Goal: Task Accomplishment & Management: Complete application form

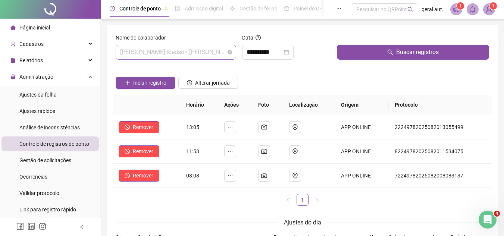
click at [154, 51] on span "[PERSON_NAME] Kledson [PERSON_NAME]" at bounding box center [176, 52] width 112 height 14
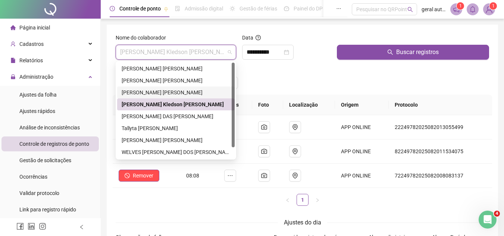
click at [155, 93] on div "[PERSON_NAME] [PERSON_NAME]" at bounding box center [176, 92] width 109 height 8
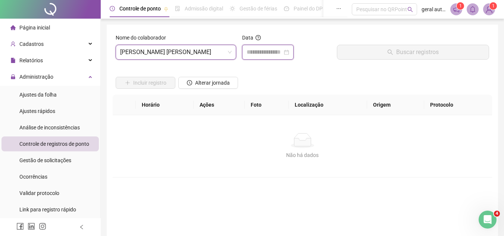
drag, startPoint x: 267, startPoint y: 53, endPoint x: 271, endPoint y: 56, distance: 4.9
click at [267, 53] on input at bounding box center [265, 52] width 36 height 9
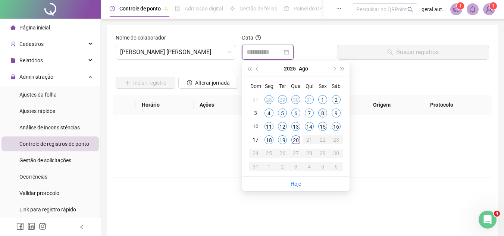
type input "**********"
click at [323, 115] on div "8" at bounding box center [322, 113] width 9 height 9
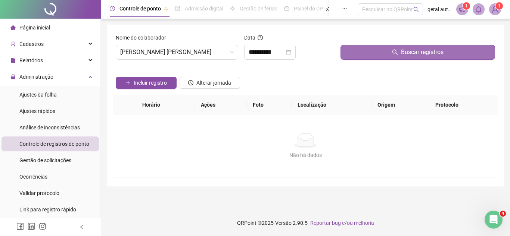
click at [355, 59] on button "Buscar registros" at bounding box center [418, 52] width 155 height 15
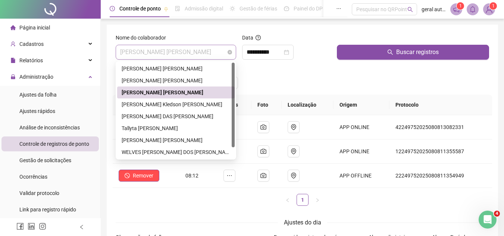
click at [158, 50] on span "[PERSON_NAME] [PERSON_NAME]" at bounding box center [176, 52] width 112 height 14
click at [146, 68] on div "[PERSON_NAME] [PERSON_NAME]" at bounding box center [176, 69] width 109 height 8
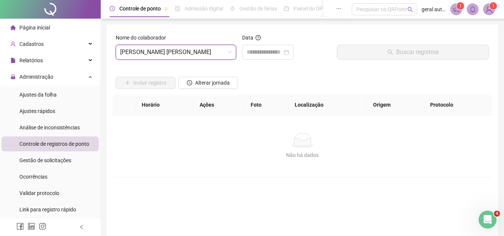
click at [259, 60] on div "Data" at bounding box center [286, 50] width 95 height 32
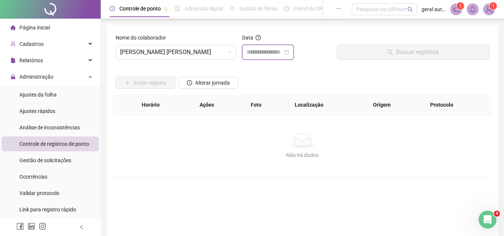
click at [246, 51] on div at bounding box center [268, 52] width 52 height 15
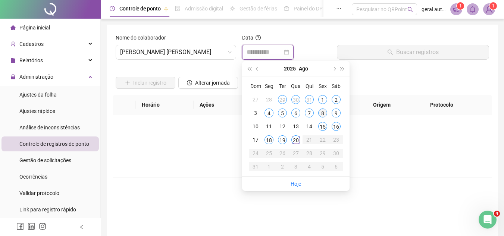
type input "**********"
click at [323, 115] on div "8" at bounding box center [322, 113] width 9 height 9
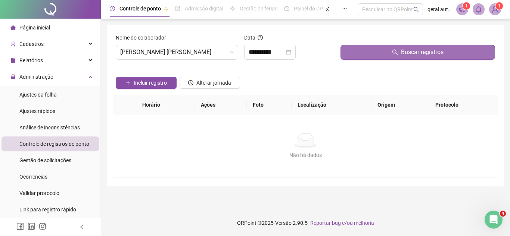
click at [363, 50] on button "Buscar registros" at bounding box center [418, 52] width 155 height 15
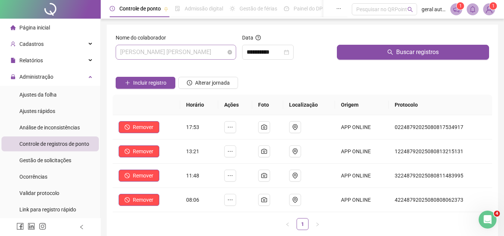
click at [183, 53] on span "[PERSON_NAME] [PERSON_NAME]" at bounding box center [176, 52] width 112 height 14
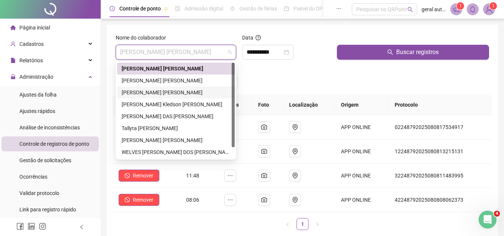
click at [151, 94] on div "[PERSON_NAME] [PERSON_NAME]" at bounding box center [176, 92] width 109 height 8
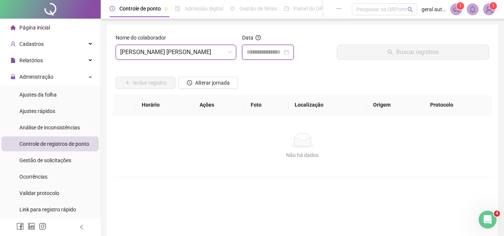
click at [275, 54] on input at bounding box center [265, 52] width 36 height 9
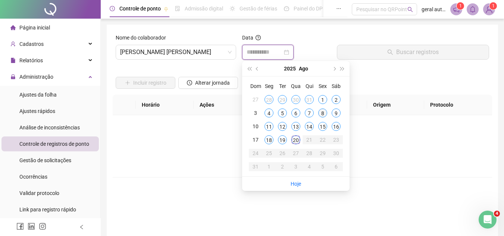
type input "**********"
click at [322, 112] on div "8" at bounding box center [322, 113] width 9 height 9
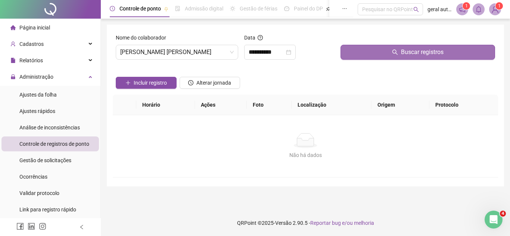
click at [355, 51] on button "Buscar registros" at bounding box center [418, 52] width 155 height 15
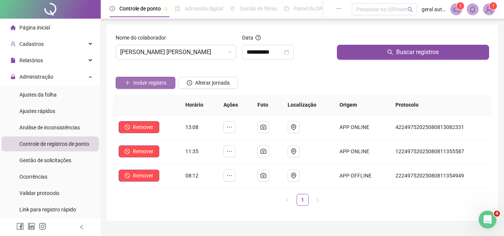
click at [149, 84] on span "Incluir registro" at bounding box center [149, 83] width 33 height 8
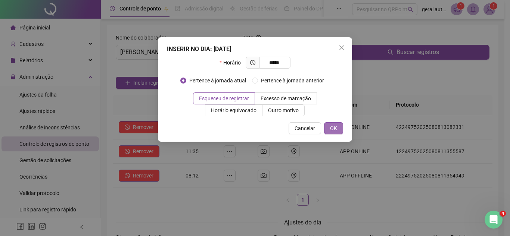
type input "*****"
click at [337, 133] on button "OK" at bounding box center [333, 128] width 19 height 12
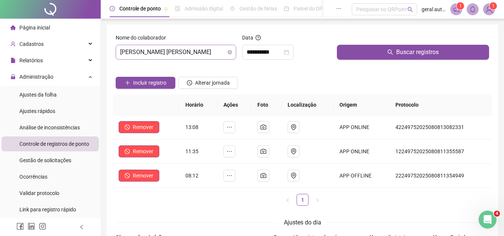
click at [194, 47] on span "[PERSON_NAME] [PERSON_NAME]" at bounding box center [176, 52] width 112 height 14
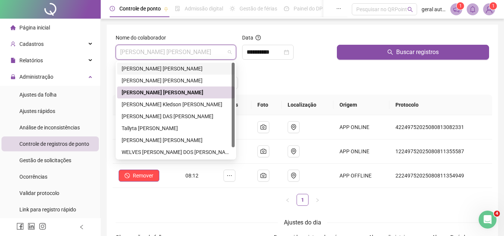
drag, startPoint x: 147, startPoint y: 72, endPoint x: 152, endPoint y: 71, distance: 4.6
click at [147, 72] on div "[PERSON_NAME] [PERSON_NAME]" at bounding box center [176, 69] width 109 height 8
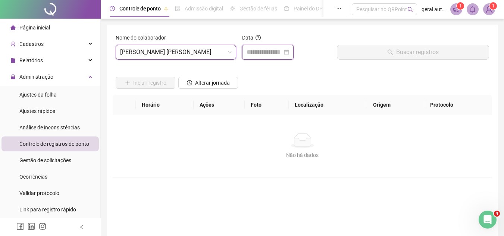
click at [255, 54] on input at bounding box center [265, 52] width 36 height 9
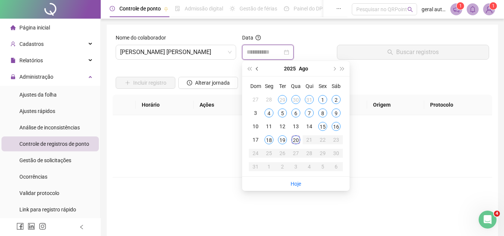
type input "**********"
click at [173, 50] on span "[PERSON_NAME] [PERSON_NAME]" at bounding box center [176, 52] width 112 height 14
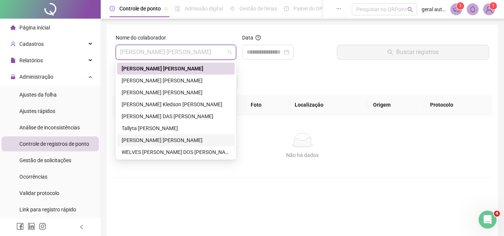
click at [142, 139] on div "[PERSON_NAME] [PERSON_NAME]" at bounding box center [176, 140] width 109 height 8
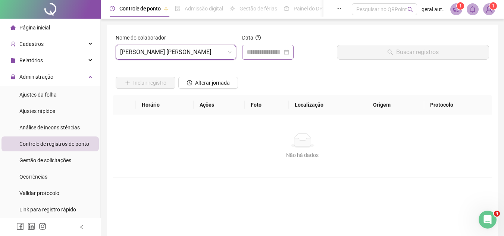
click at [274, 57] on div at bounding box center [268, 52] width 52 height 15
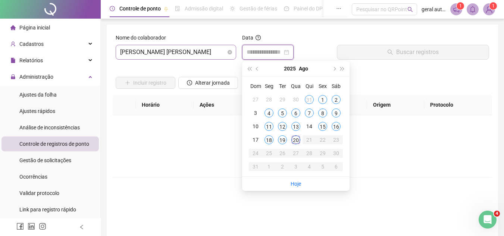
click at [188, 51] on span "[PERSON_NAME] [PERSON_NAME]" at bounding box center [176, 52] width 112 height 14
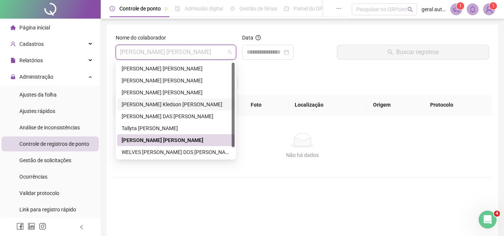
click at [149, 107] on div "[PERSON_NAME] Kledson [PERSON_NAME]" at bounding box center [176, 104] width 109 height 8
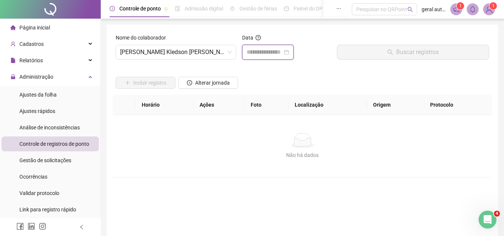
click at [249, 53] on input at bounding box center [265, 52] width 36 height 9
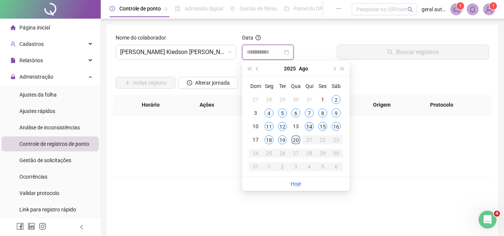
type input "**********"
click at [306, 128] on div "14" at bounding box center [309, 126] width 9 height 9
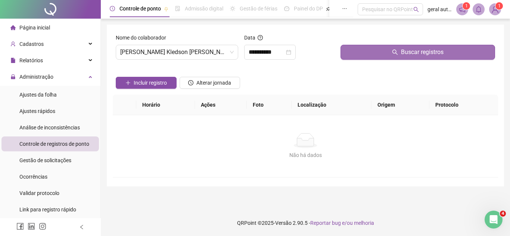
click at [367, 49] on button "Buscar registros" at bounding box center [418, 52] width 155 height 15
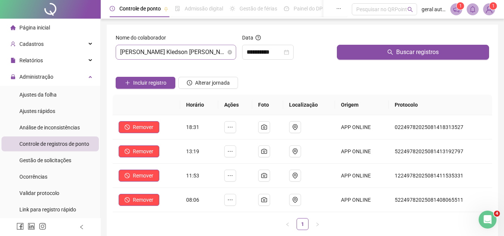
click at [183, 50] on span "[PERSON_NAME] Kledson [PERSON_NAME]" at bounding box center [176, 52] width 112 height 14
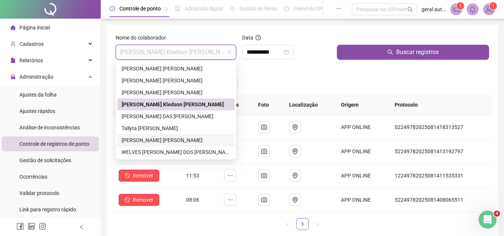
scroll to position [12, 0]
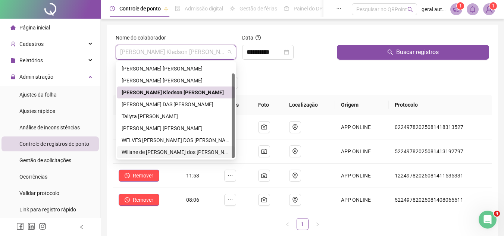
click at [144, 150] on div "Wiliane de [PERSON_NAME] dos [PERSON_NAME]" at bounding box center [176, 152] width 109 height 8
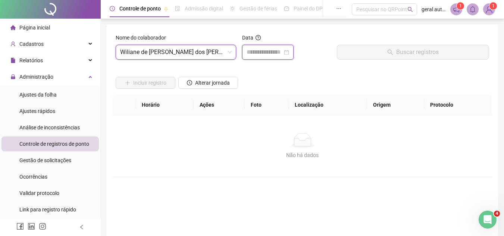
click at [269, 55] on input at bounding box center [265, 52] width 36 height 9
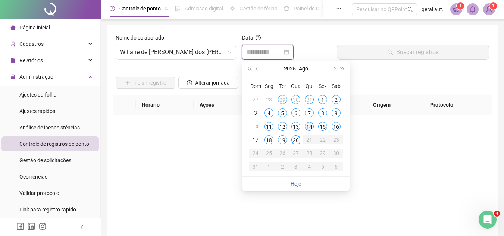
type input "**********"
click at [310, 127] on div "14" at bounding box center [309, 126] width 9 height 9
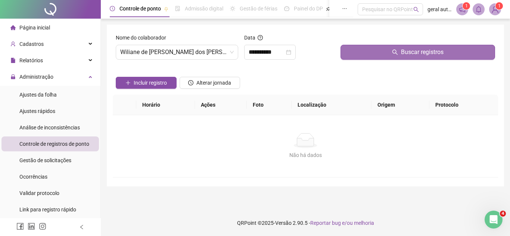
click at [370, 53] on button "Buscar registros" at bounding box center [418, 52] width 155 height 15
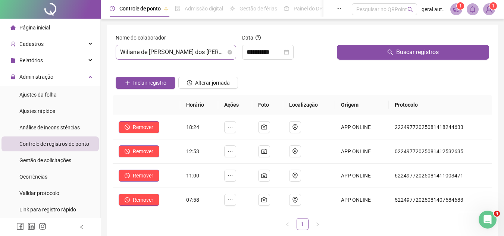
drag, startPoint x: 191, startPoint y: 48, endPoint x: 189, endPoint y: 51, distance: 3.8
click at [191, 48] on span "Wiliane de [PERSON_NAME] dos [PERSON_NAME]" at bounding box center [176, 52] width 112 height 14
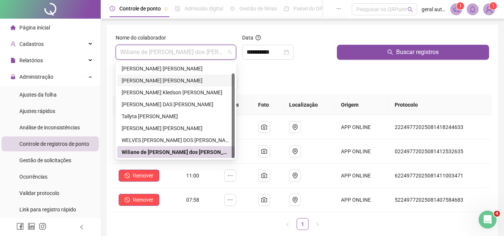
click at [156, 83] on div "[PERSON_NAME] [PERSON_NAME]" at bounding box center [176, 81] width 109 height 8
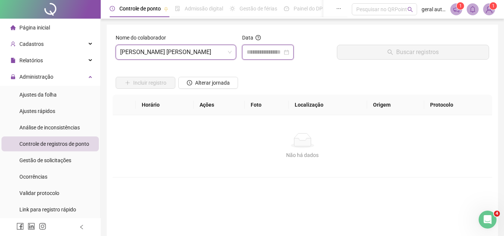
click at [255, 52] on input at bounding box center [265, 52] width 36 height 9
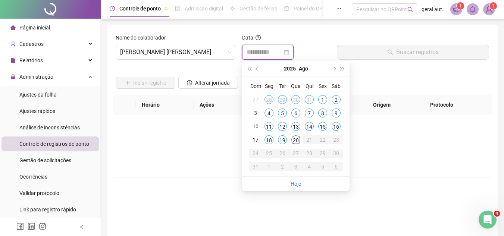
type input "**********"
click at [308, 130] on div "14" at bounding box center [309, 126] width 9 height 9
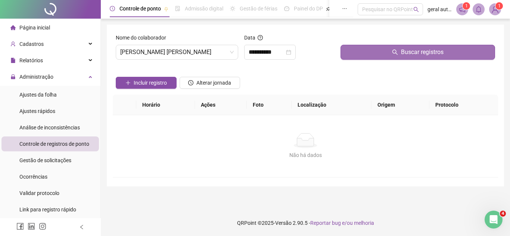
click at [380, 54] on button "Buscar registros" at bounding box center [418, 52] width 155 height 15
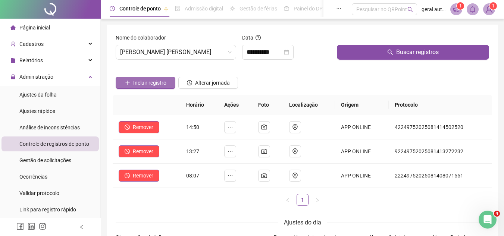
click at [144, 88] on button "Incluir registro" at bounding box center [146, 83] width 60 height 12
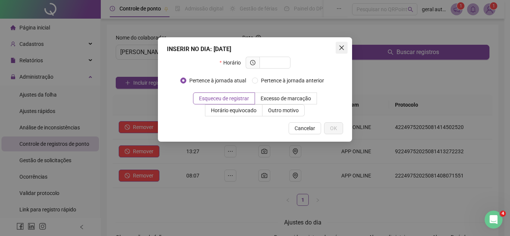
click at [342, 48] on icon "close" at bounding box center [341, 48] width 4 height 4
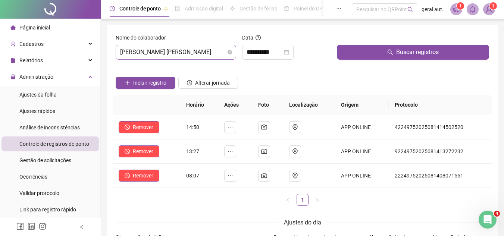
click at [168, 55] on span "[PERSON_NAME] [PERSON_NAME]" at bounding box center [176, 52] width 112 height 14
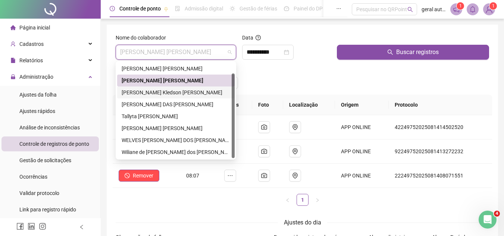
click at [151, 94] on div "[PERSON_NAME] Kledson [PERSON_NAME]" at bounding box center [176, 92] width 109 height 8
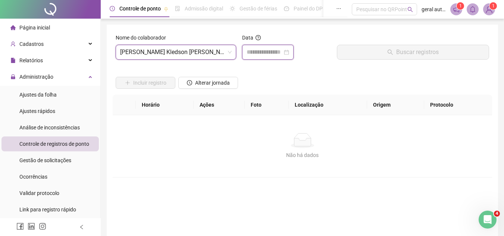
click at [250, 56] on input at bounding box center [265, 52] width 36 height 9
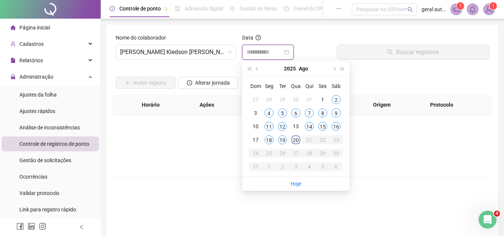
type input "**********"
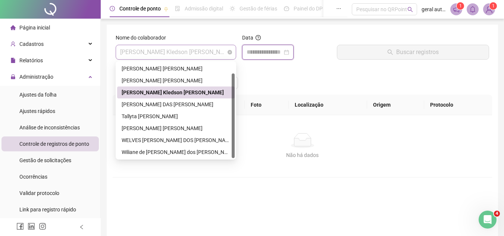
click at [172, 54] on span "[PERSON_NAME] Kledson [PERSON_NAME]" at bounding box center [176, 52] width 112 height 14
click at [135, 130] on div "[PERSON_NAME] [PERSON_NAME]" at bounding box center [176, 128] width 109 height 8
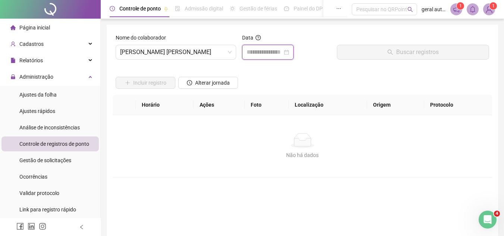
click at [283, 50] on input at bounding box center [265, 52] width 36 height 9
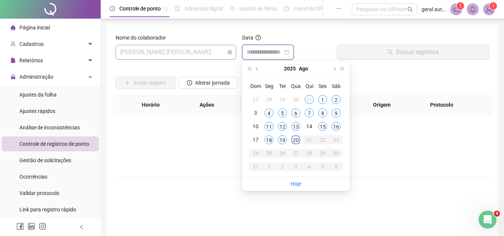
click at [199, 58] on span "[PERSON_NAME] [PERSON_NAME]" at bounding box center [176, 52] width 112 height 14
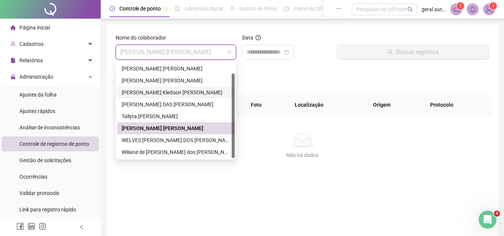
click at [136, 97] on div "[PERSON_NAME] Kledson [PERSON_NAME]" at bounding box center [176, 93] width 118 height 12
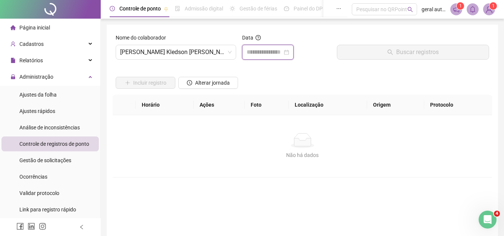
click at [255, 55] on input at bounding box center [265, 52] width 36 height 9
type input "**********"
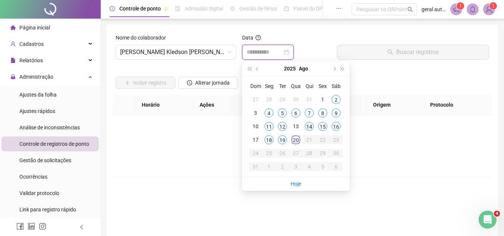
type input "**********"
click at [309, 124] on div "14" at bounding box center [309, 126] width 9 height 9
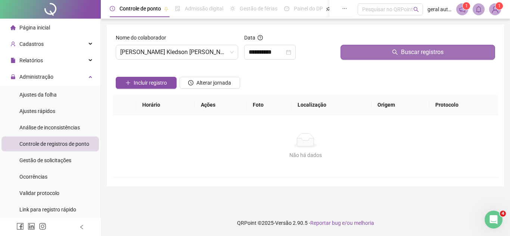
click at [343, 55] on button "Buscar registros" at bounding box center [418, 52] width 155 height 15
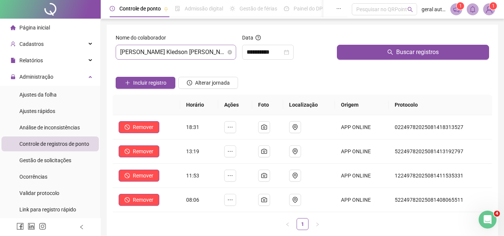
click at [167, 54] on span "[PERSON_NAME] Kledson [PERSON_NAME]" at bounding box center [176, 52] width 112 height 14
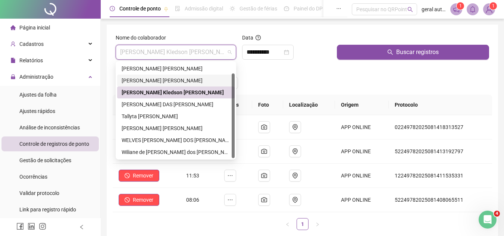
click at [139, 84] on div "[PERSON_NAME] [PERSON_NAME]" at bounding box center [176, 81] width 109 height 8
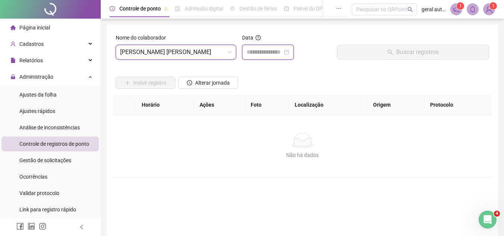
click at [267, 51] on input at bounding box center [265, 52] width 36 height 9
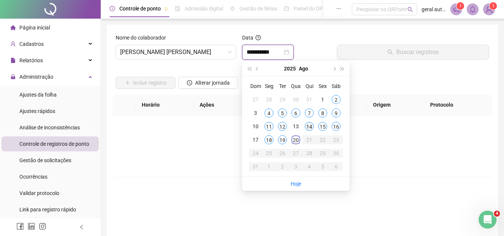
type input "**********"
click at [310, 128] on div "14" at bounding box center [309, 126] width 9 height 9
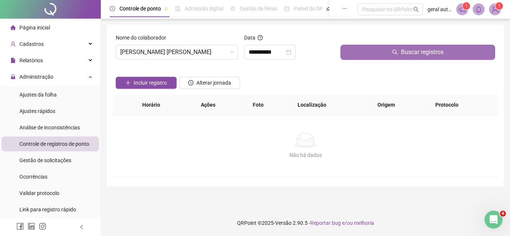
drag, startPoint x: 372, startPoint y: 49, endPoint x: 354, endPoint y: 56, distance: 19.3
click at [372, 49] on button "Buscar registros" at bounding box center [418, 52] width 155 height 15
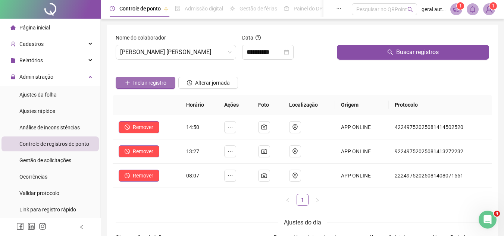
click at [152, 84] on span "Incluir registro" at bounding box center [149, 83] width 33 height 8
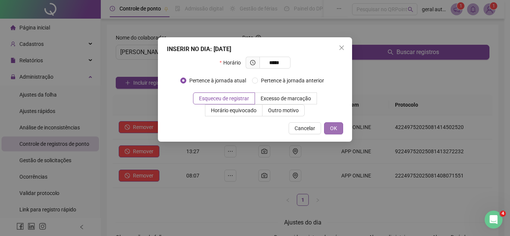
type input "*****"
click at [339, 133] on button "OK" at bounding box center [333, 128] width 19 height 12
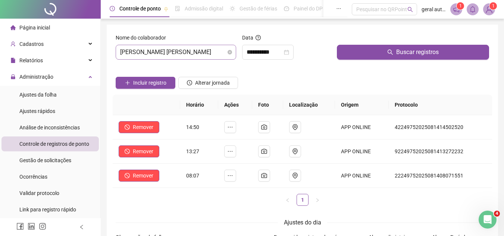
click at [159, 50] on span "[PERSON_NAME] [PERSON_NAME]" at bounding box center [176, 52] width 112 height 14
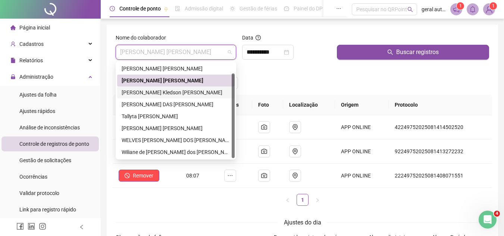
click at [143, 93] on div "[PERSON_NAME] Kledson [PERSON_NAME]" at bounding box center [176, 92] width 109 height 8
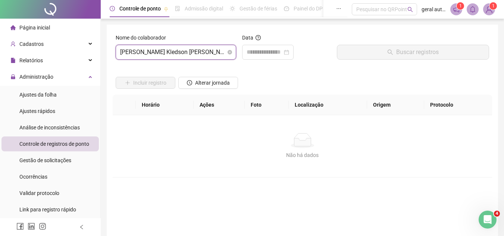
click at [143, 47] on span "[PERSON_NAME] Kledson [PERSON_NAME]" at bounding box center [176, 52] width 112 height 14
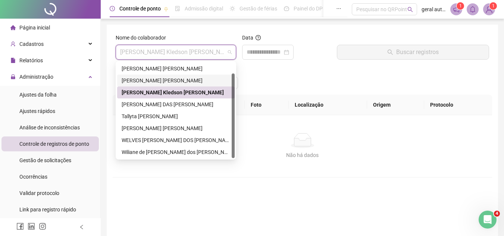
click at [154, 83] on div "[PERSON_NAME] [PERSON_NAME]" at bounding box center [176, 81] width 109 height 8
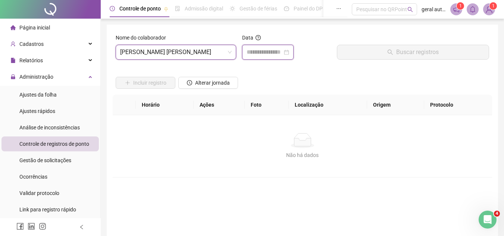
click at [267, 52] on input at bounding box center [265, 52] width 36 height 9
type input "**********"
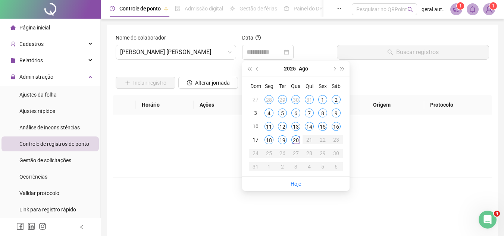
click at [307, 125] on div "14" at bounding box center [309, 126] width 9 height 9
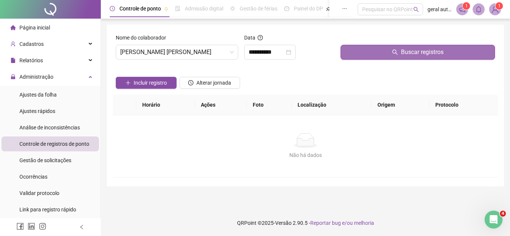
click at [385, 52] on button "Buscar registros" at bounding box center [418, 52] width 155 height 15
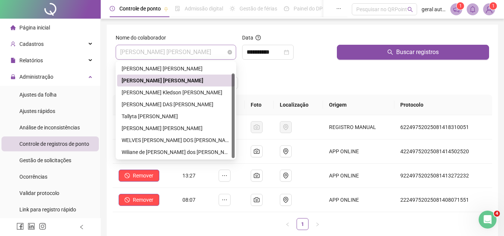
click at [193, 52] on span "[PERSON_NAME] [PERSON_NAME]" at bounding box center [176, 52] width 112 height 14
drag, startPoint x: 193, startPoint y: 52, endPoint x: 225, endPoint y: 48, distance: 32.4
click at [193, 52] on span "[PERSON_NAME] [PERSON_NAME]" at bounding box center [176, 52] width 112 height 14
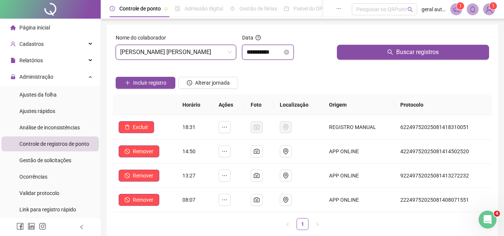
click at [261, 50] on input "**********" at bounding box center [265, 52] width 36 height 9
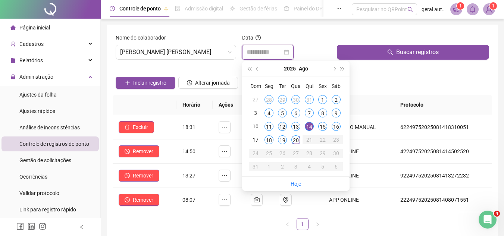
type input "**********"
click at [285, 124] on div "12" at bounding box center [282, 126] width 9 height 9
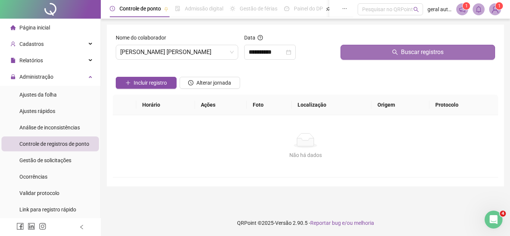
click at [369, 50] on button "Buscar registros" at bounding box center [418, 52] width 155 height 15
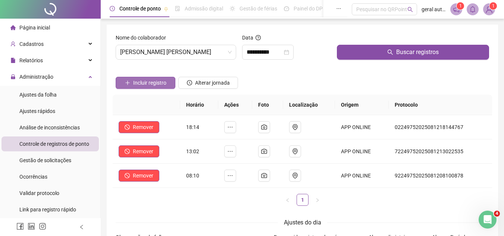
click at [152, 80] on span "Incluir registro" at bounding box center [149, 83] width 33 height 8
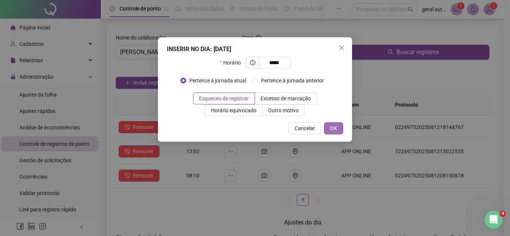
type input "*****"
click at [342, 131] on button "OK" at bounding box center [333, 128] width 19 height 12
